Goal: Transaction & Acquisition: Purchase product/service

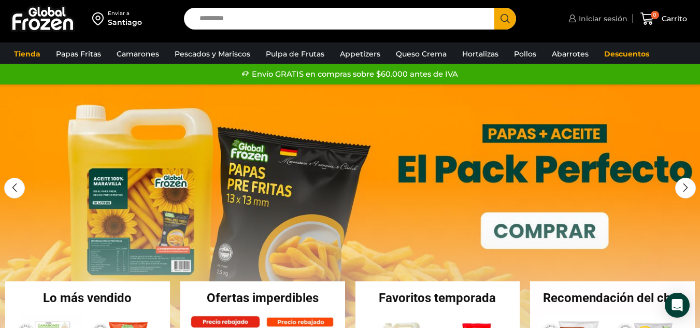
click at [588, 17] on span "Iniciar sesión" at bounding box center [601, 18] width 51 height 10
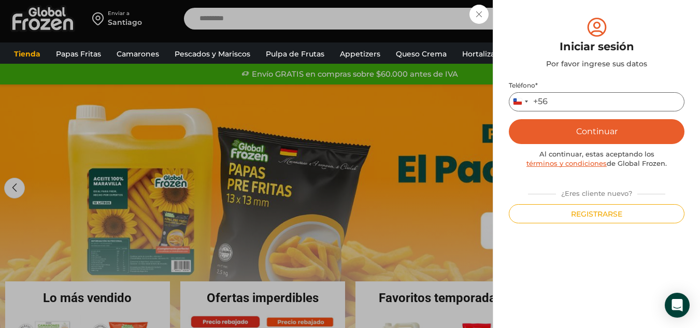
click at [565, 99] on input "Teléfono *" at bounding box center [597, 101] width 176 height 19
type input "*********"
click at [567, 138] on button "Continuar" at bounding box center [597, 131] width 176 height 25
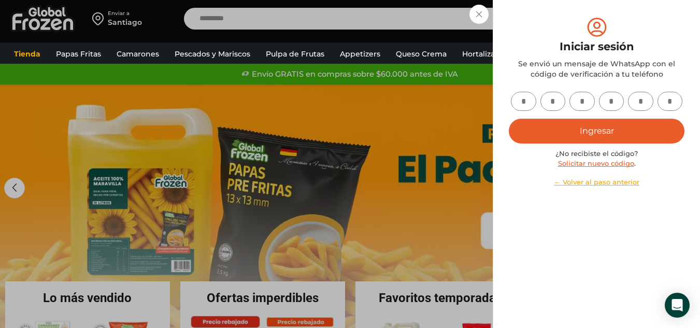
click at [517, 104] on input "text" at bounding box center [523, 101] width 25 height 19
type input "*"
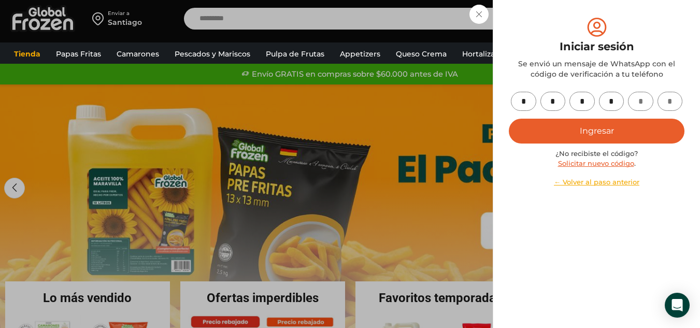
type input "*"
click at [585, 145] on div "* * * * * * Ingresar ¿No recibiste el código? Solicitar nuevo código . ← Volver…" at bounding box center [597, 139] width 176 height 95
click at [591, 133] on button "Ingresar" at bounding box center [597, 131] width 176 height 25
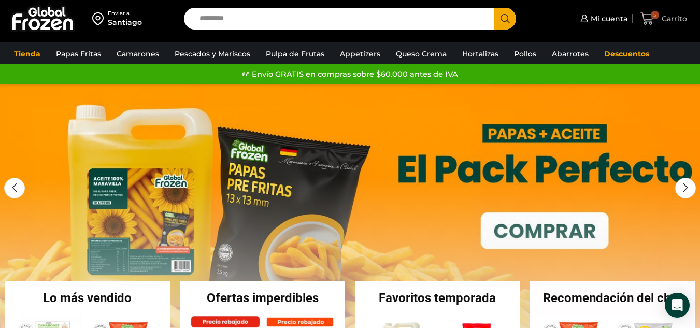
click at [657, 11] on span "5" at bounding box center [655, 15] width 8 height 8
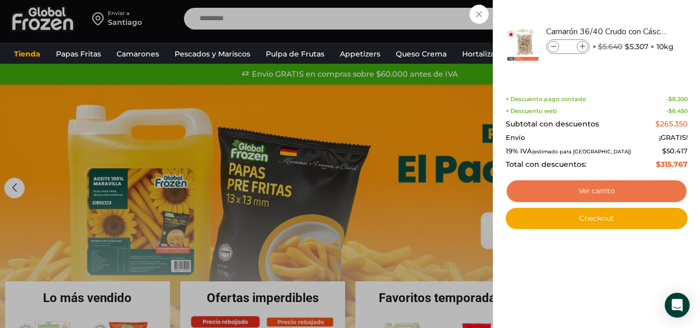
click at [641, 188] on link "Ver carrito" at bounding box center [597, 191] width 182 height 24
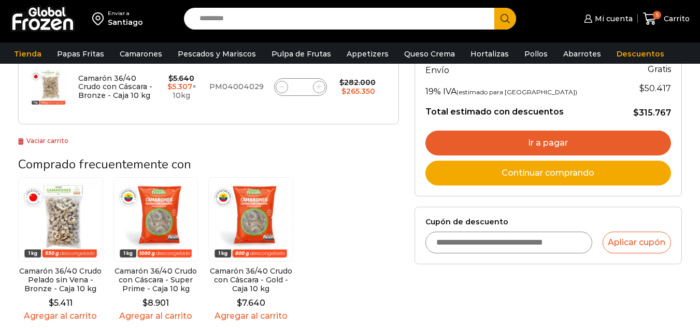
click at [471, 240] on input "Cupón de descuento" at bounding box center [508, 243] width 167 height 22
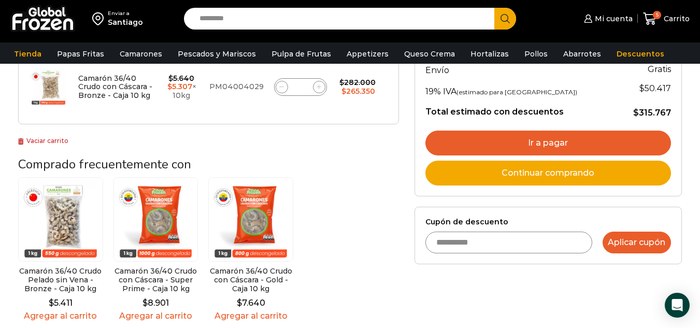
type input "**********"
click at [642, 243] on button "Aplicar cupón" at bounding box center [636, 243] width 68 height 22
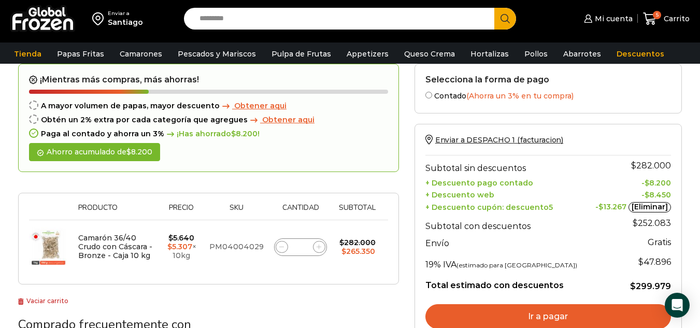
scroll to position [104, 0]
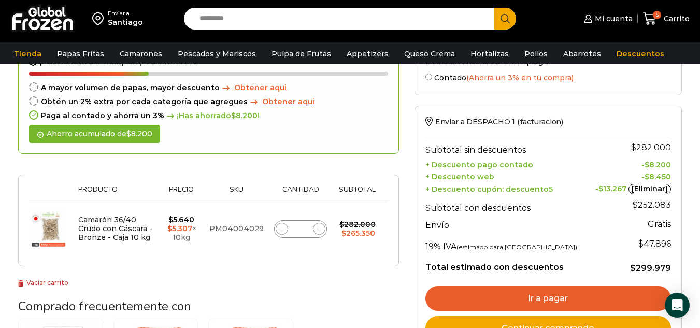
click at [276, 27] on input "Search input" at bounding box center [341, 19] width 295 height 22
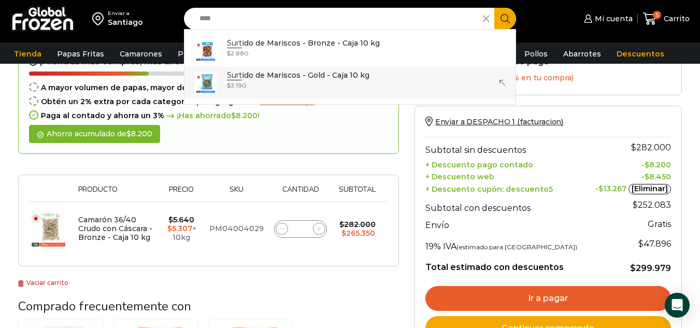
click at [258, 83] on div "$ 3.190" at bounding box center [298, 85] width 142 height 9
type input "**********"
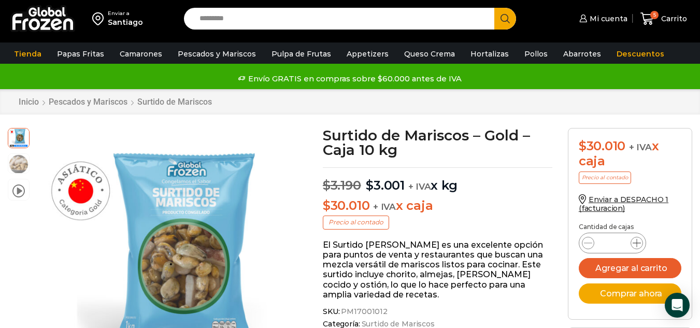
click at [640, 242] on icon at bounding box center [636, 243] width 8 height 8
click at [640, 243] on icon at bounding box center [636, 243] width 8 height 8
type input "*"
click at [634, 275] on button "Agregar al carrito" at bounding box center [630, 268] width 103 height 20
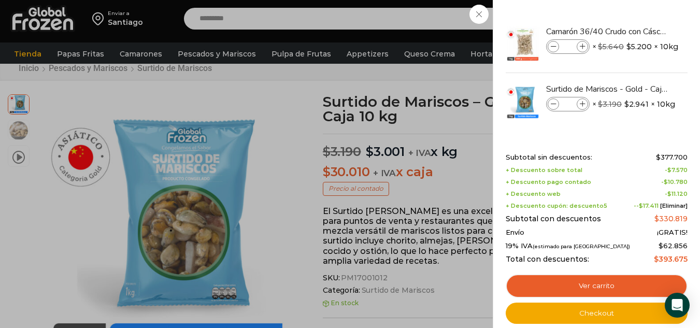
scroll to position [52, 0]
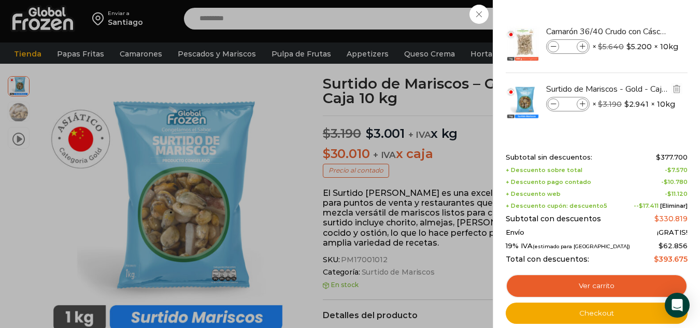
click at [581, 106] on icon at bounding box center [583, 105] width 6 height 6
type input "*"
drag, startPoint x: 312, startPoint y: 87, endPoint x: 248, endPoint y: 76, distance: 65.7
click at [638, 31] on div "9 Carrito 9 9 Shopping Cart *" at bounding box center [664, 19] width 52 height 24
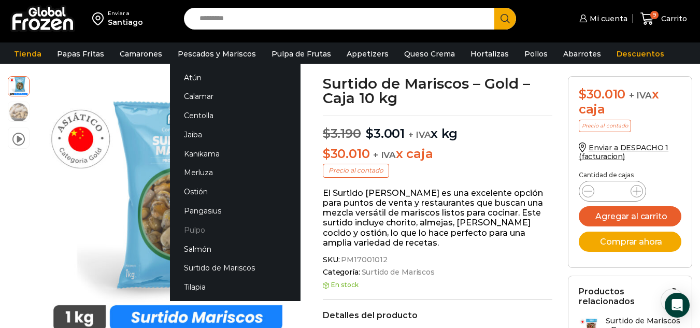
click at [193, 228] on link "Pulpo" at bounding box center [235, 229] width 131 height 19
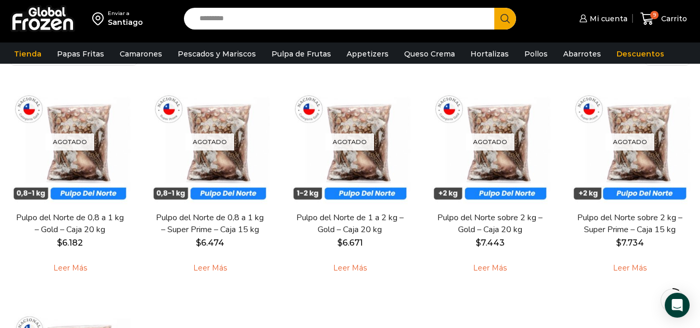
scroll to position [52, 0]
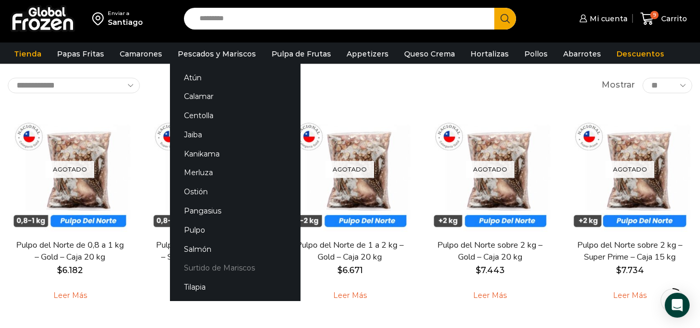
click at [215, 263] on link "Surtido de Mariscos" at bounding box center [235, 267] width 131 height 19
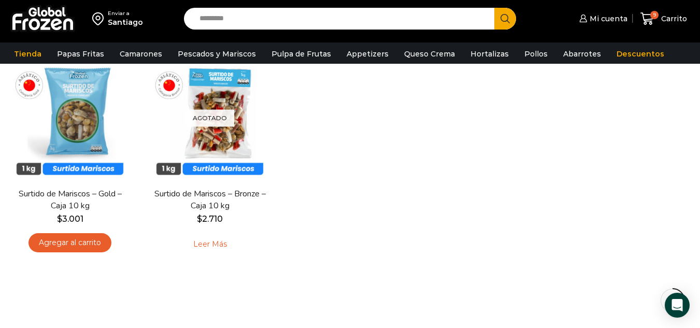
scroll to position [104, 0]
click at [676, 22] on span "Carrito" at bounding box center [672, 18] width 28 height 10
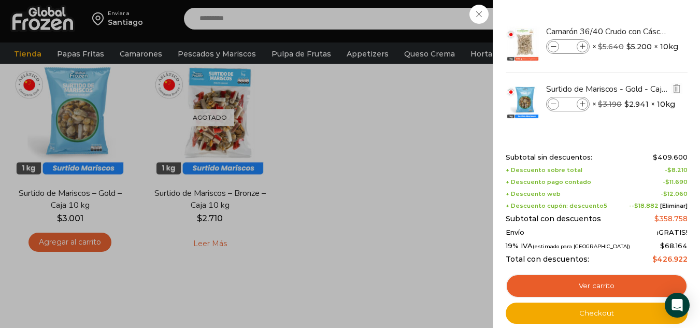
click at [583, 104] on icon at bounding box center [583, 105] width 6 height 6
type input "*"
click at [555, 102] on icon at bounding box center [554, 105] width 6 height 6
type input "*"
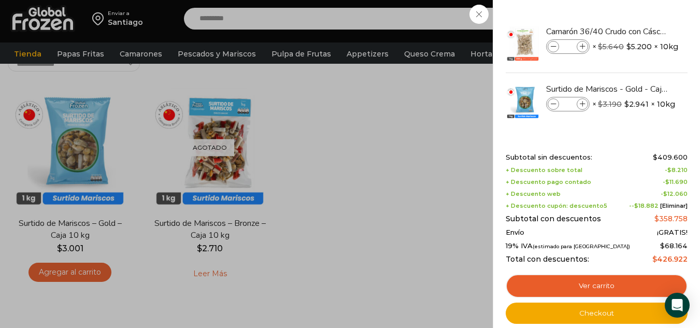
scroll to position [52, 0]
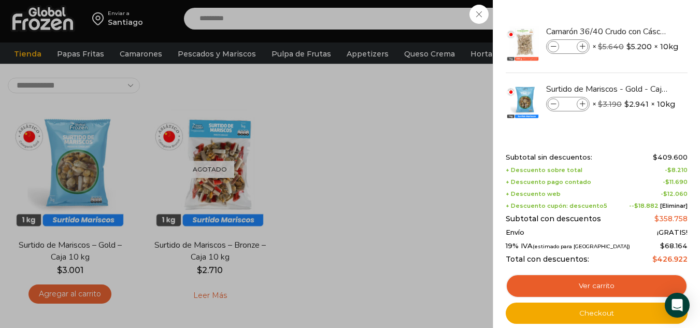
click at [638, 31] on div "9 [GEOGRAPHIC_DATA] 9 9 Shopping Cart *" at bounding box center [664, 19] width 52 height 24
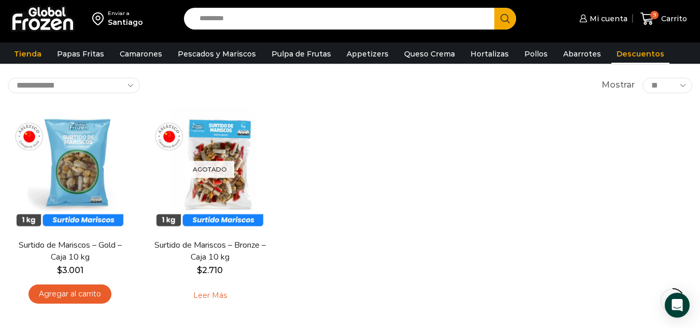
click at [612, 59] on link "Descuentos" at bounding box center [640, 54] width 58 height 20
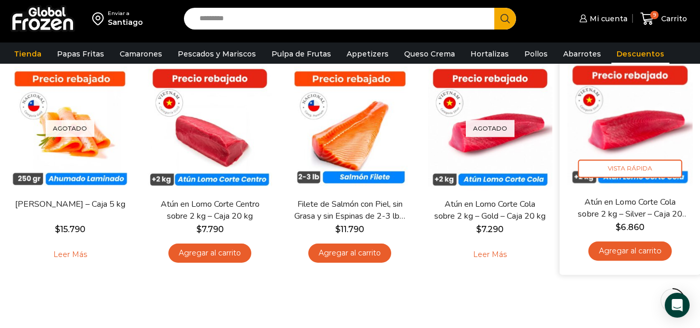
scroll to position [311, 0]
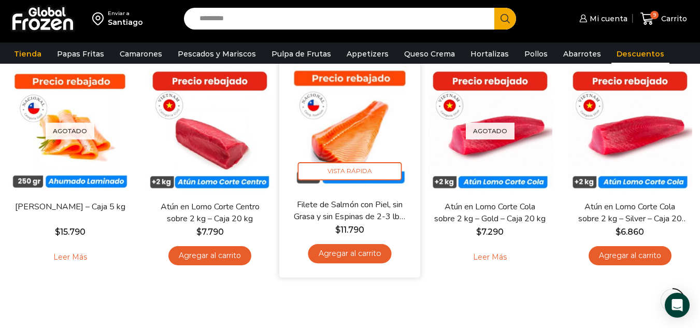
click at [359, 255] on link "Agregar al carrito" at bounding box center [349, 253] width 83 height 19
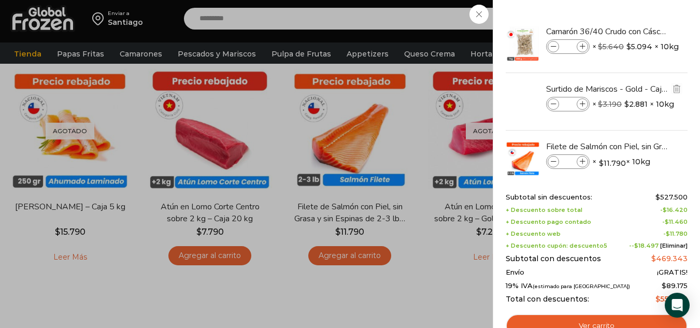
scroll to position [18, 0]
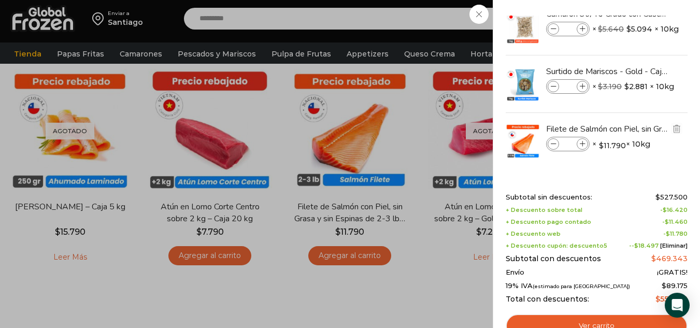
click at [548, 144] on span at bounding box center [553, 143] width 11 height 11
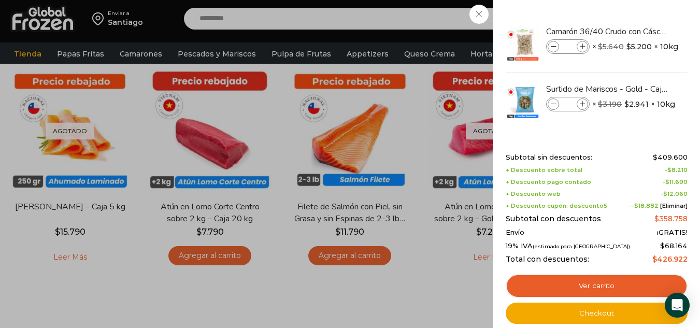
scroll to position [0, 0]
click at [638, 31] on div "9 [GEOGRAPHIC_DATA] 9 9 Shopping Cart *" at bounding box center [664, 19] width 52 height 24
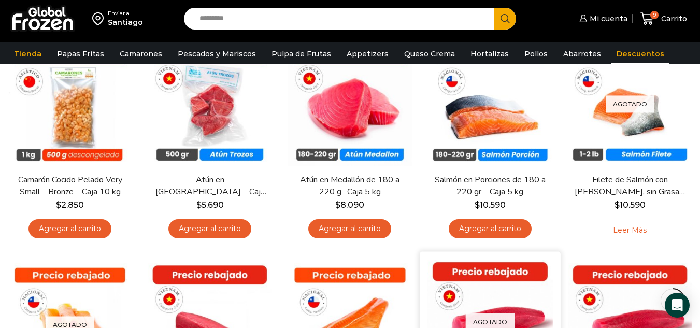
scroll to position [104, 0]
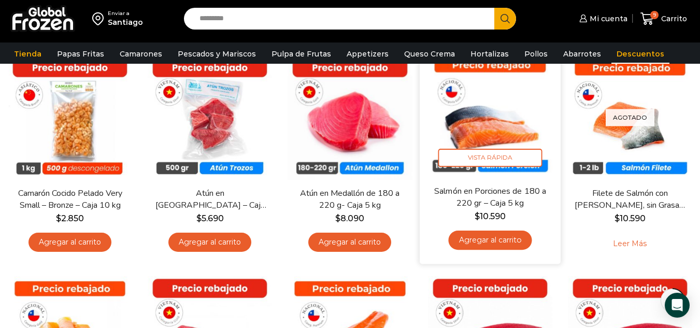
click at [494, 243] on link "Agregar al carrito" at bounding box center [489, 240] width 83 height 19
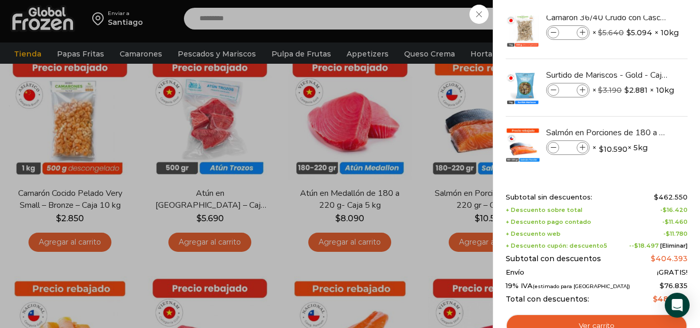
scroll to position [18, 0]
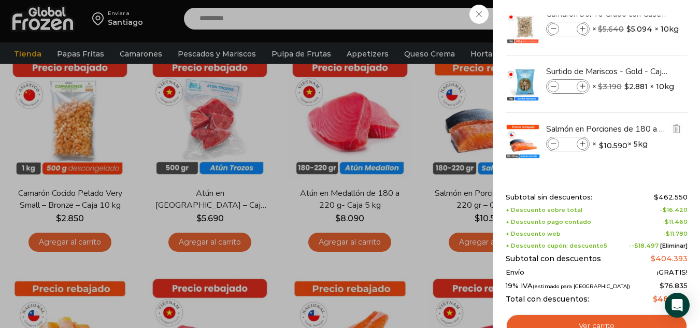
click at [580, 146] on icon at bounding box center [583, 144] width 6 height 6
type input "*"
click at [580, 146] on icon at bounding box center [583, 144] width 6 height 6
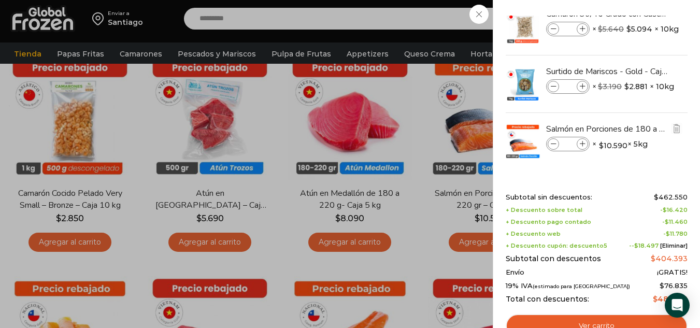
click at [580, 146] on icon at bounding box center [583, 144] width 6 height 6
click at [583, 145] on icon at bounding box center [583, 144] width 6 height 6
click at [675, 130] on img "Eliminar Salmón en Porciones de 180 a 220 gr - Caja 5 kg del carrito" at bounding box center [676, 128] width 9 height 9
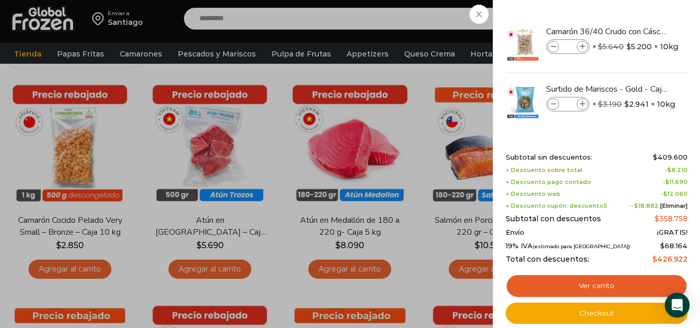
scroll to position [52, 0]
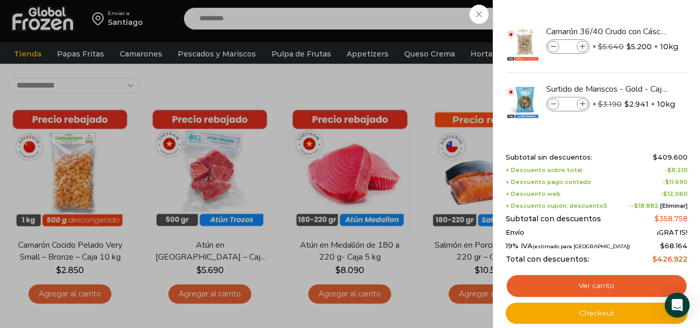
click at [638, 31] on div "9 [GEOGRAPHIC_DATA] 9 9 Shopping Cart *" at bounding box center [664, 19] width 52 height 24
